Goal: Task Accomplishment & Management: Use online tool/utility

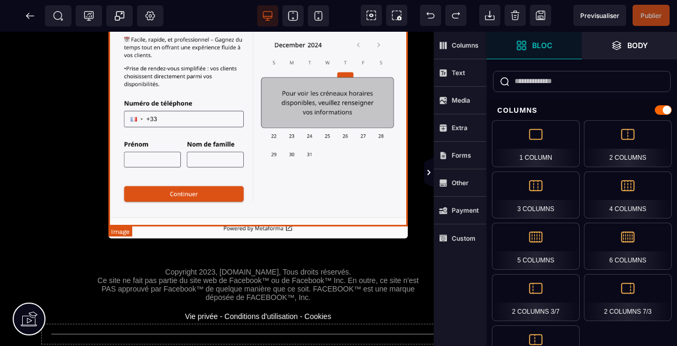
scroll to position [217, 123]
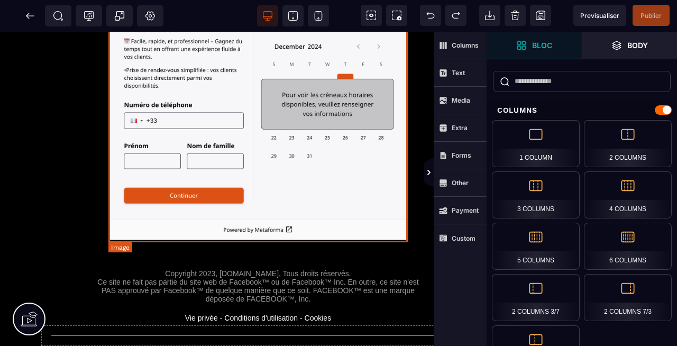
click at [302, 220] on img at bounding box center [257, 113] width 299 height 256
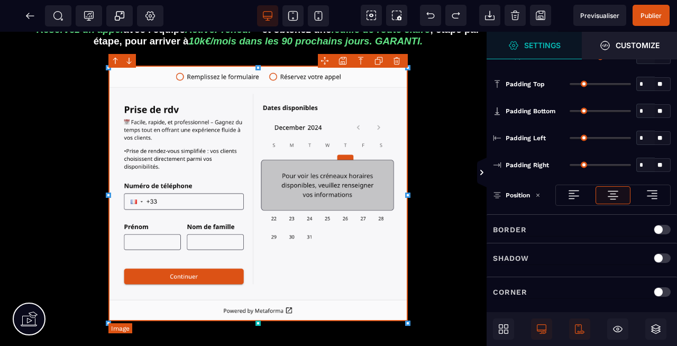
scroll to position [145, 123]
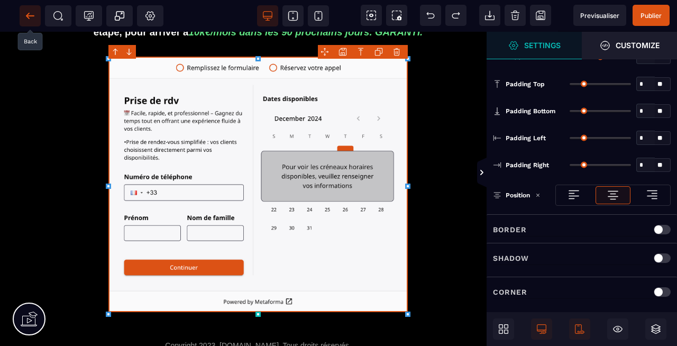
click at [27, 21] on icon at bounding box center [30, 16] width 11 height 11
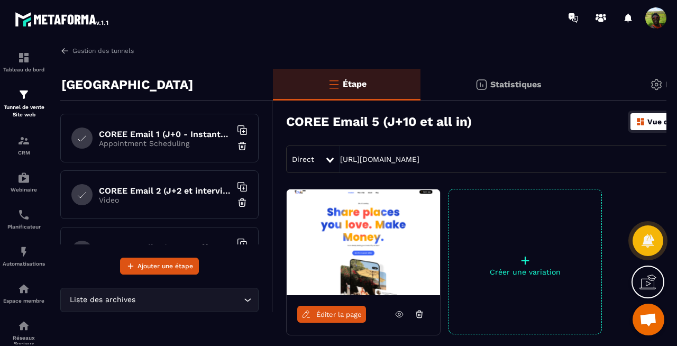
click at [418, 317] on icon at bounding box center [419, 315] width 5 height 4
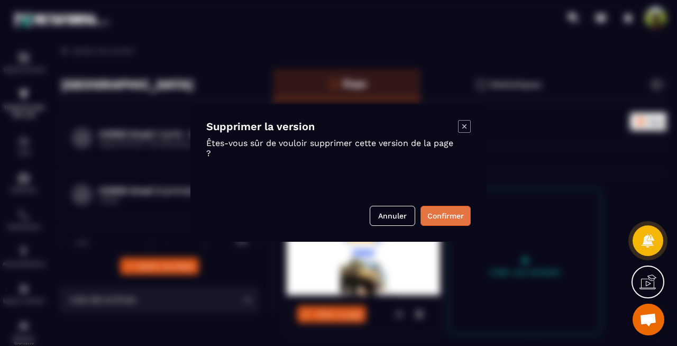
click at [437, 208] on button "Confirmer" at bounding box center [445, 216] width 50 height 20
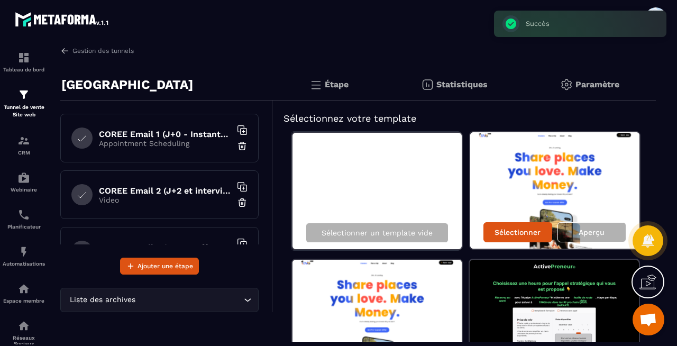
click at [145, 143] on p "Appointment Scheduling" at bounding box center [165, 143] width 132 height 8
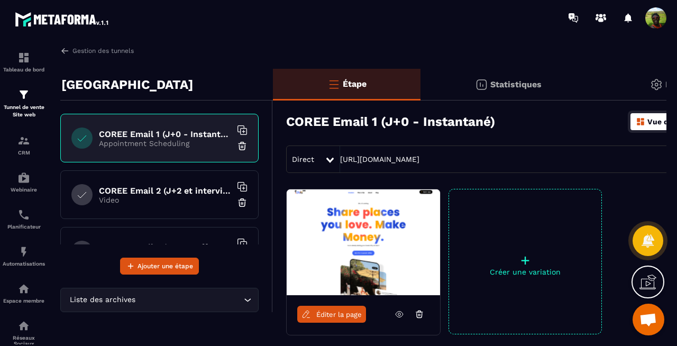
click at [328, 315] on span "Éditer la page" at bounding box center [338, 314] width 45 height 8
